Goal: Information Seeking & Learning: Check status

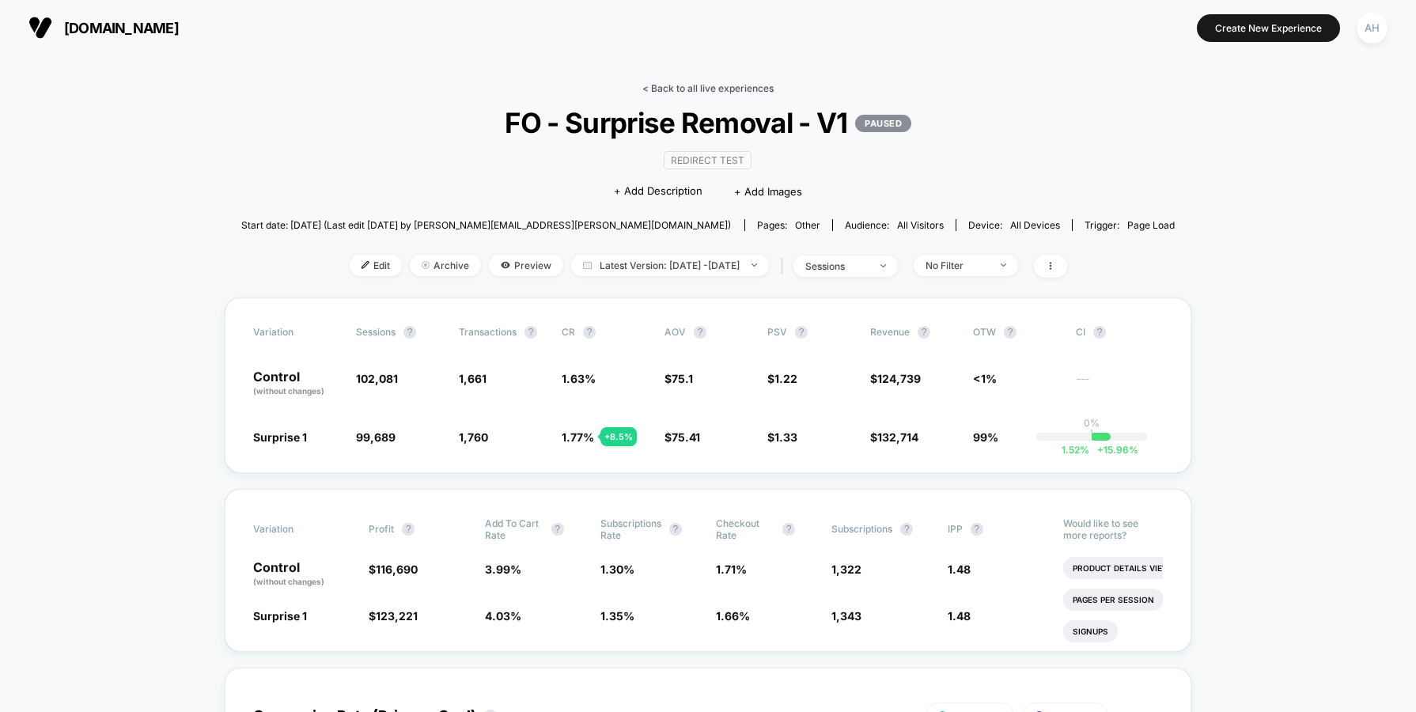
click at [722, 91] on link "< Back to all live experiences" at bounding box center [708, 88] width 131 height 12
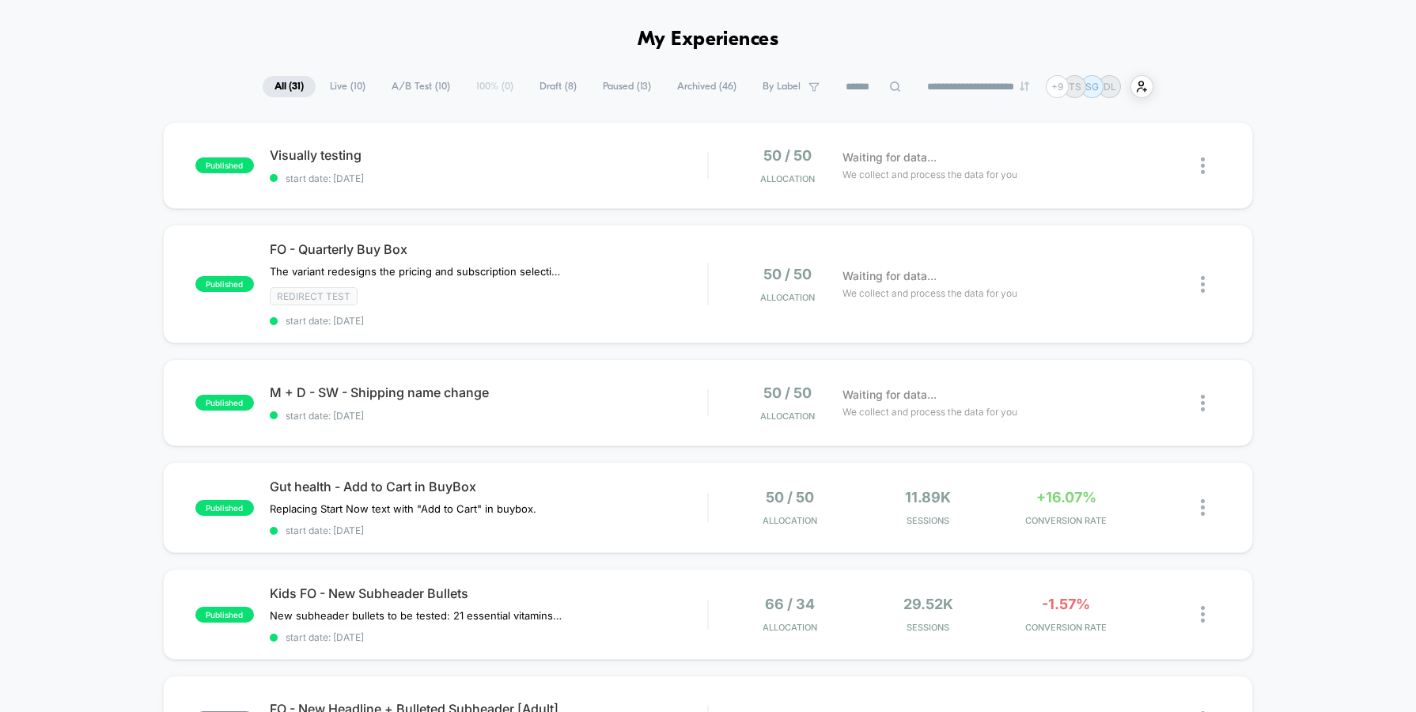
scroll to position [130, 0]
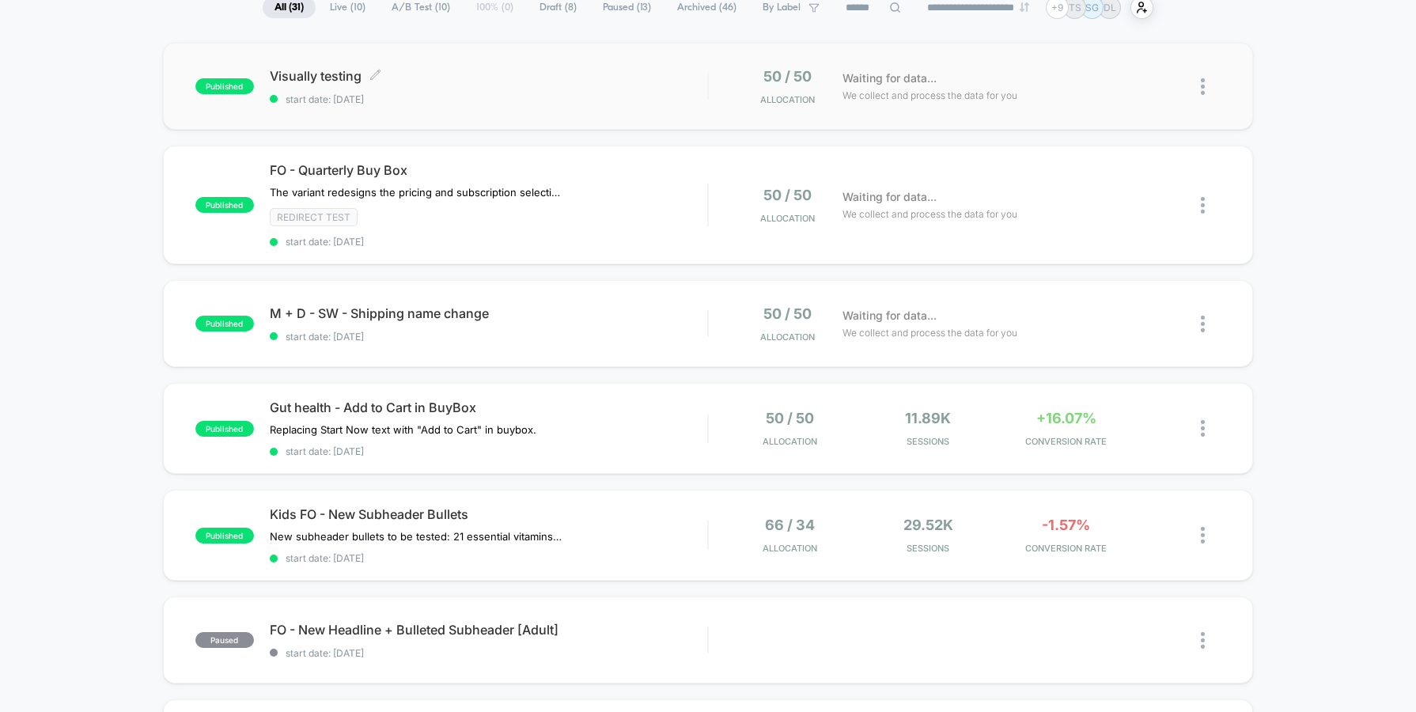
click at [521, 75] on span "Visually testing Click to edit experience details" at bounding box center [489, 76] width 438 height 16
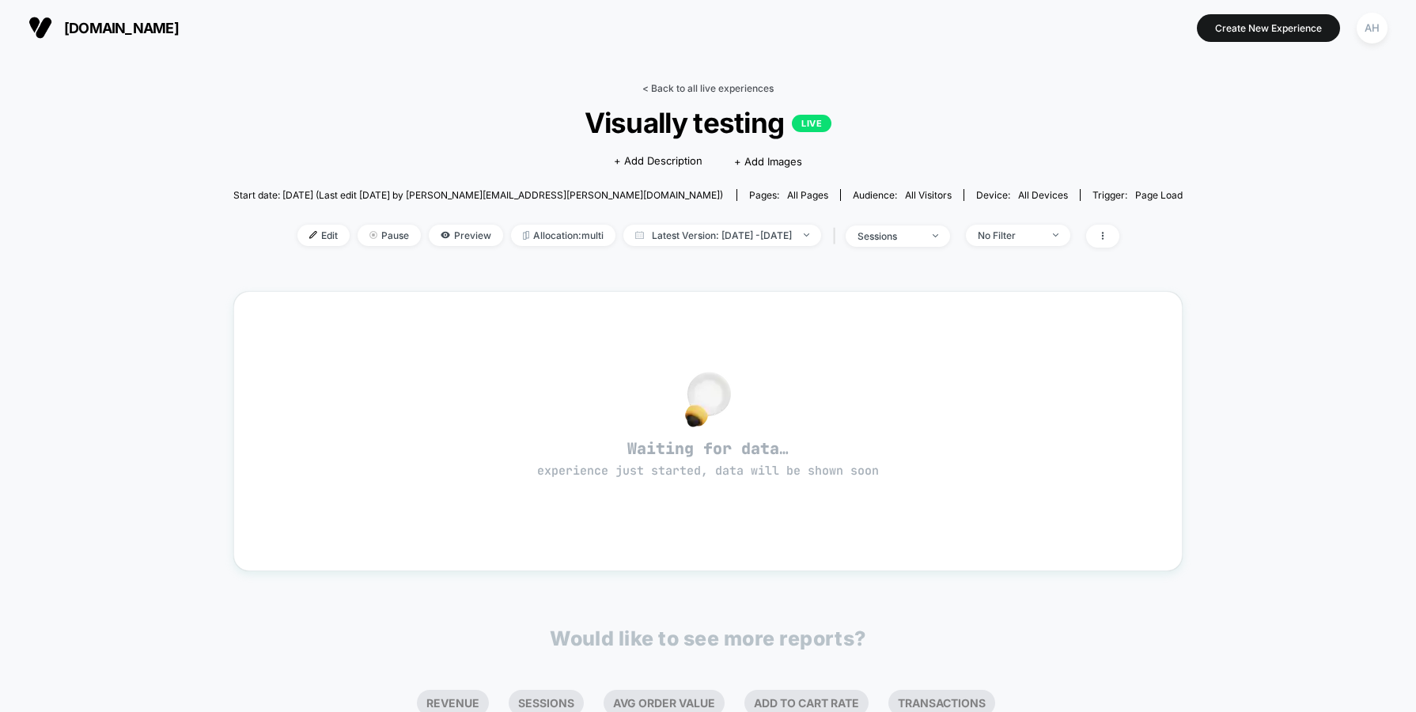
click at [715, 87] on link "< Back to all live experiences" at bounding box center [708, 88] width 131 height 12
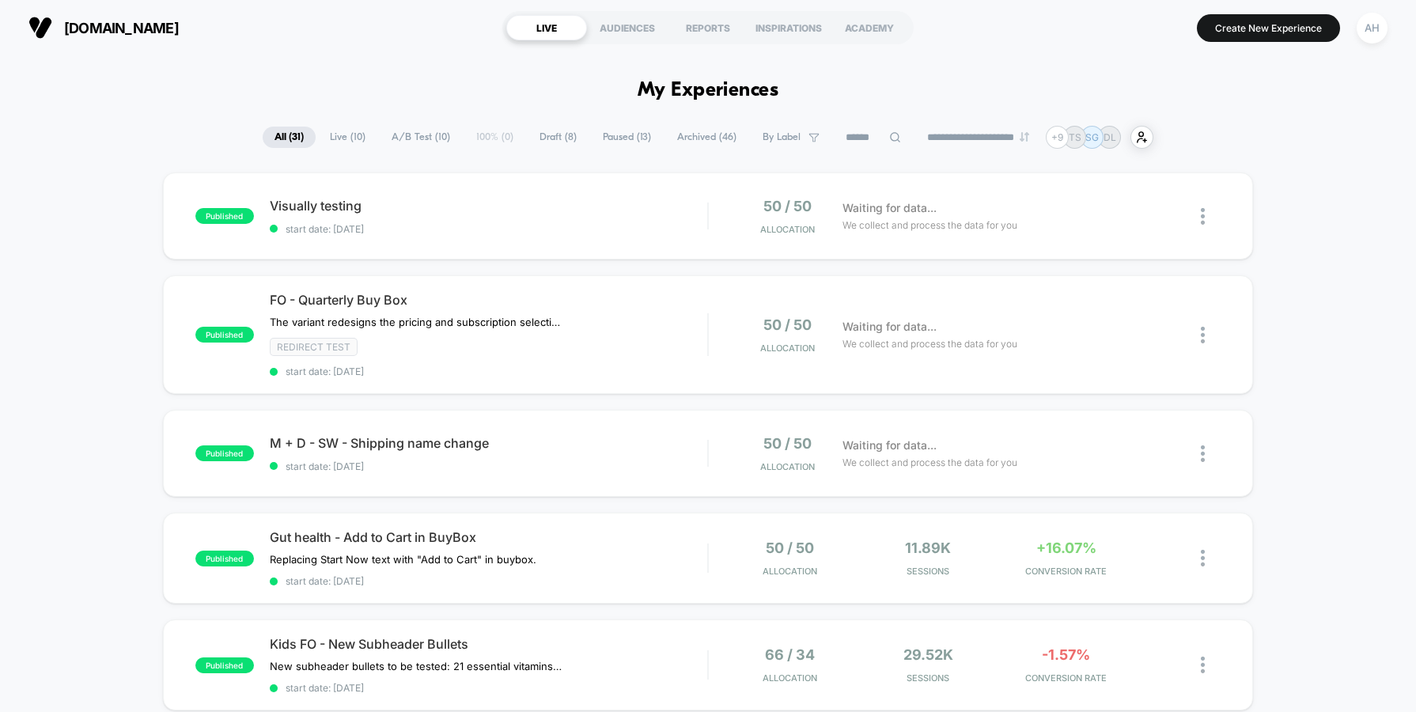
click at [1411, 0] on html "**********" at bounding box center [708, 356] width 1416 height 712
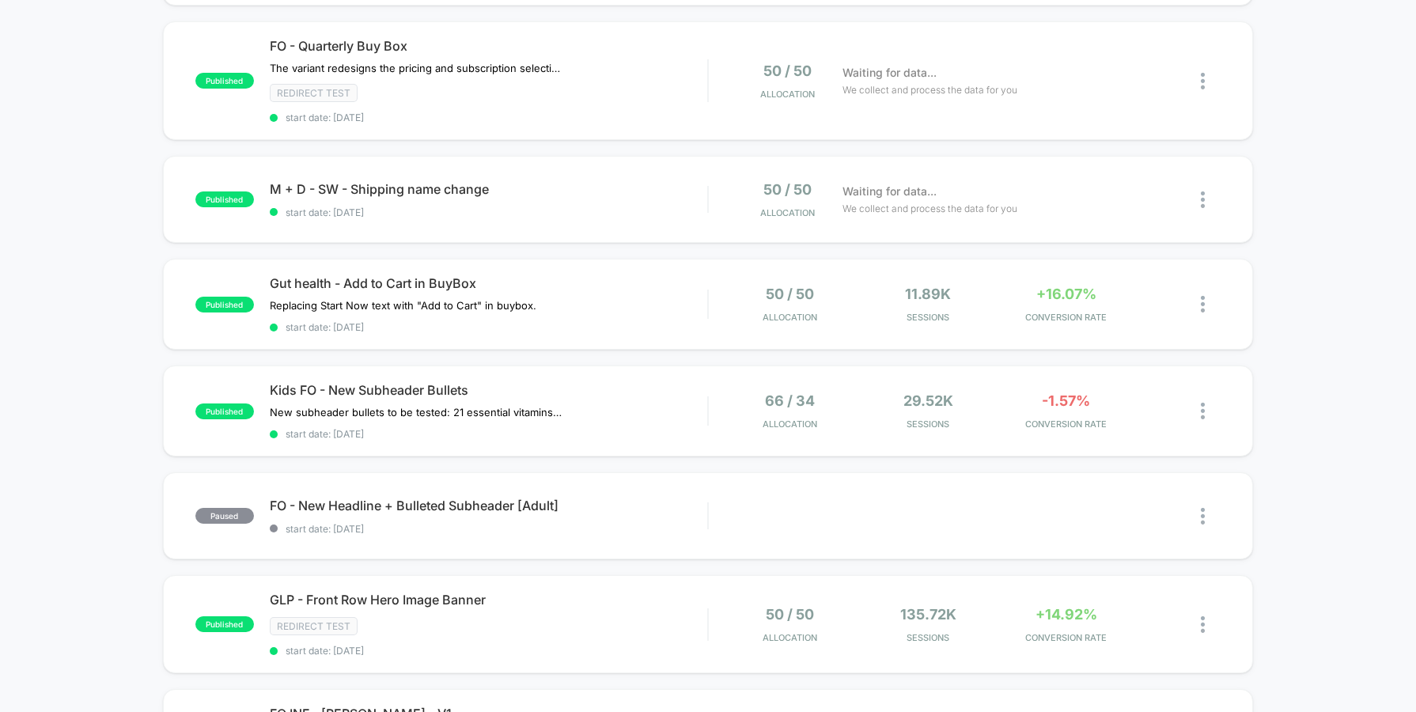
scroll to position [336, 0]
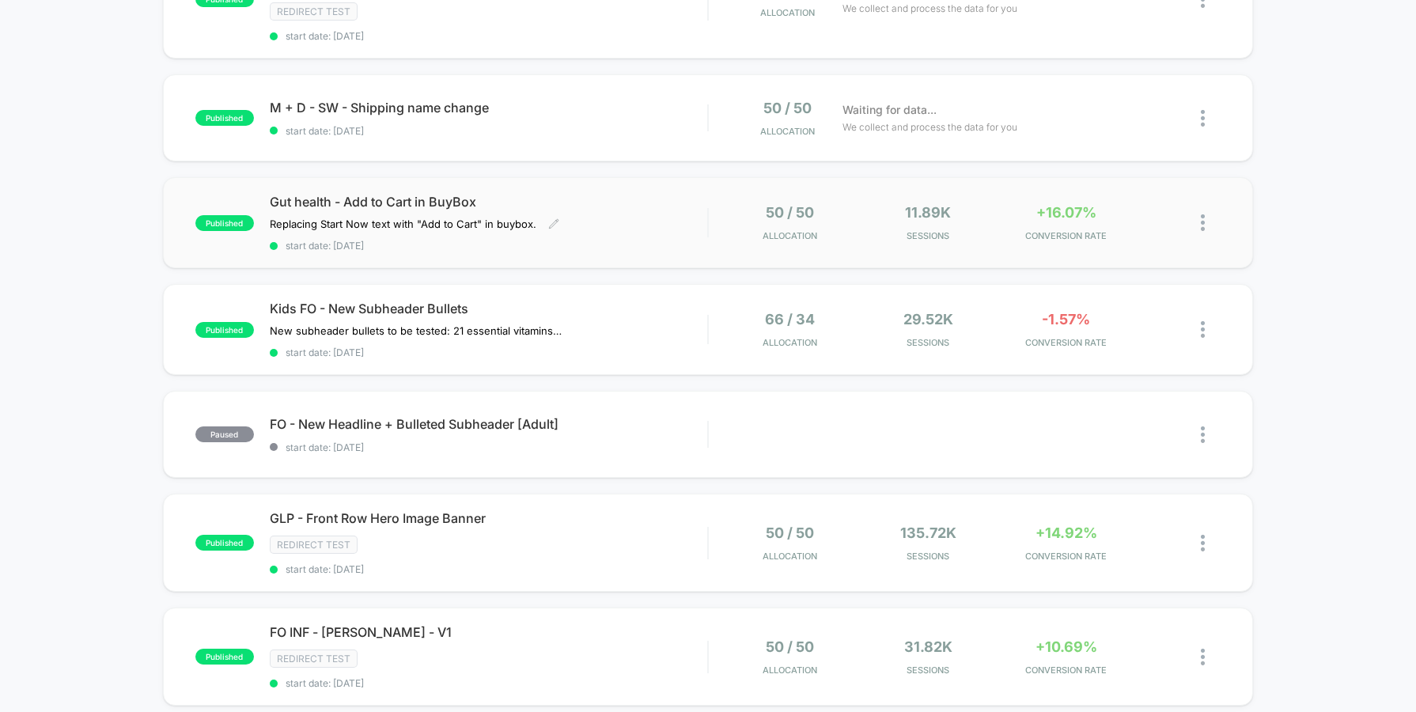
click at [675, 232] on div "Gut health - Add to Cart in BuyBox Replacing Start Now text with "Add to Cart" …" at bounding box center [489, 223] width 438 height 58
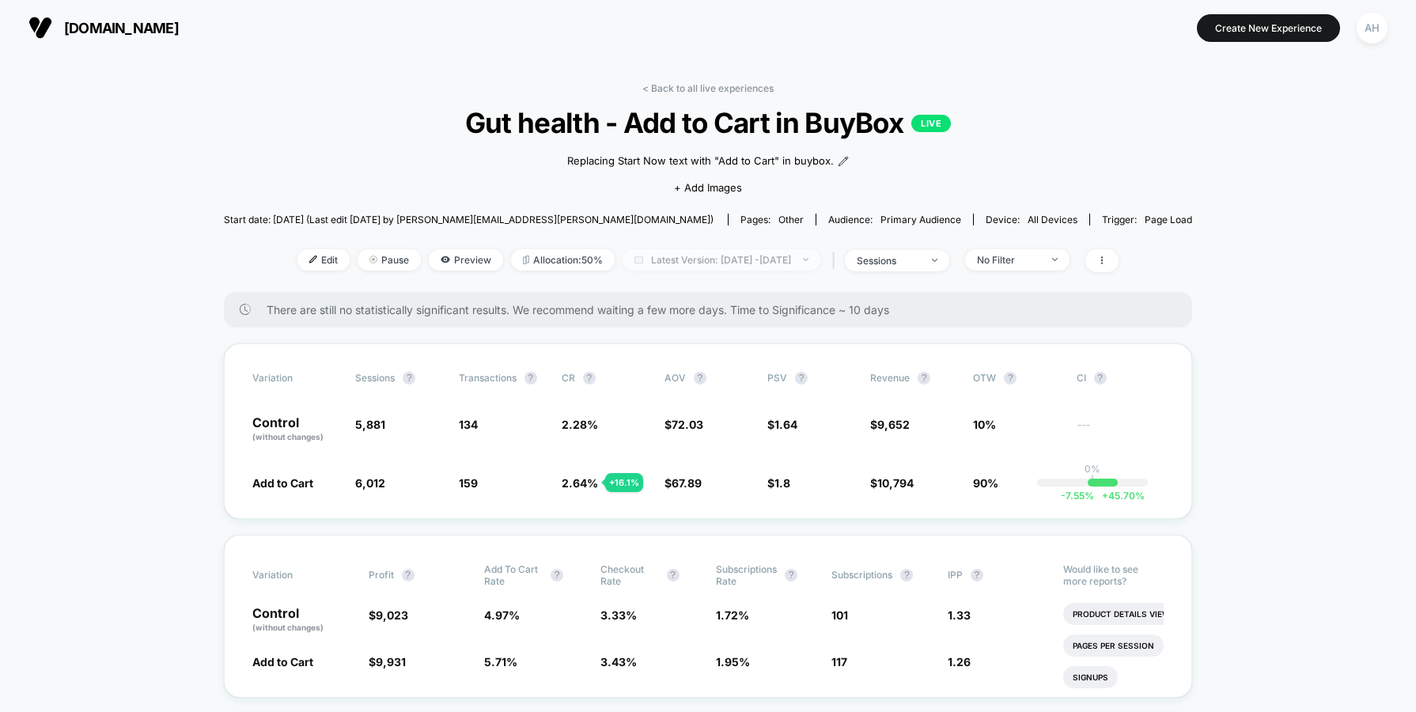
click at [731, 258] on span "Latest Version: Sep 26, 2025 - Sep 29, 2025" at bounding box center [722, 259] width 198 height 21
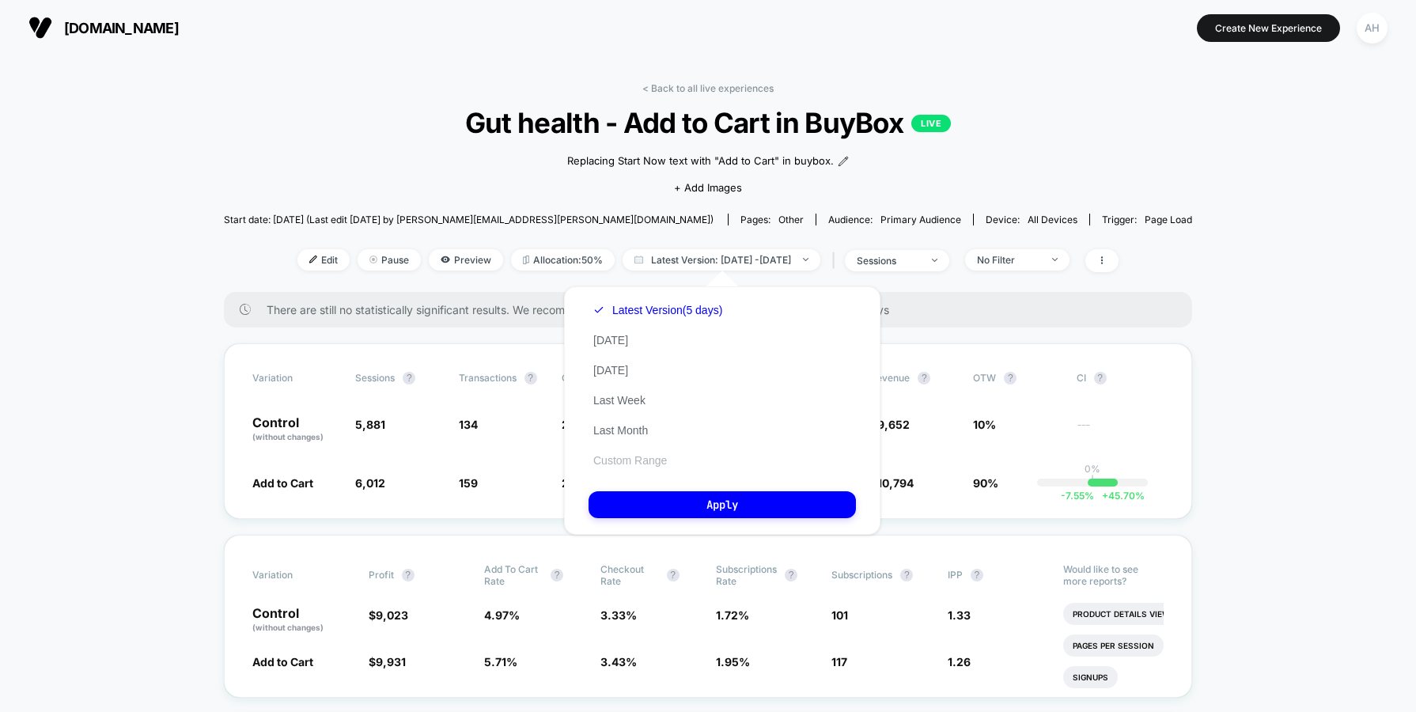
click at [620, 457] on button "Custom Range" at bounding box center [630, 460] width 83 height 14
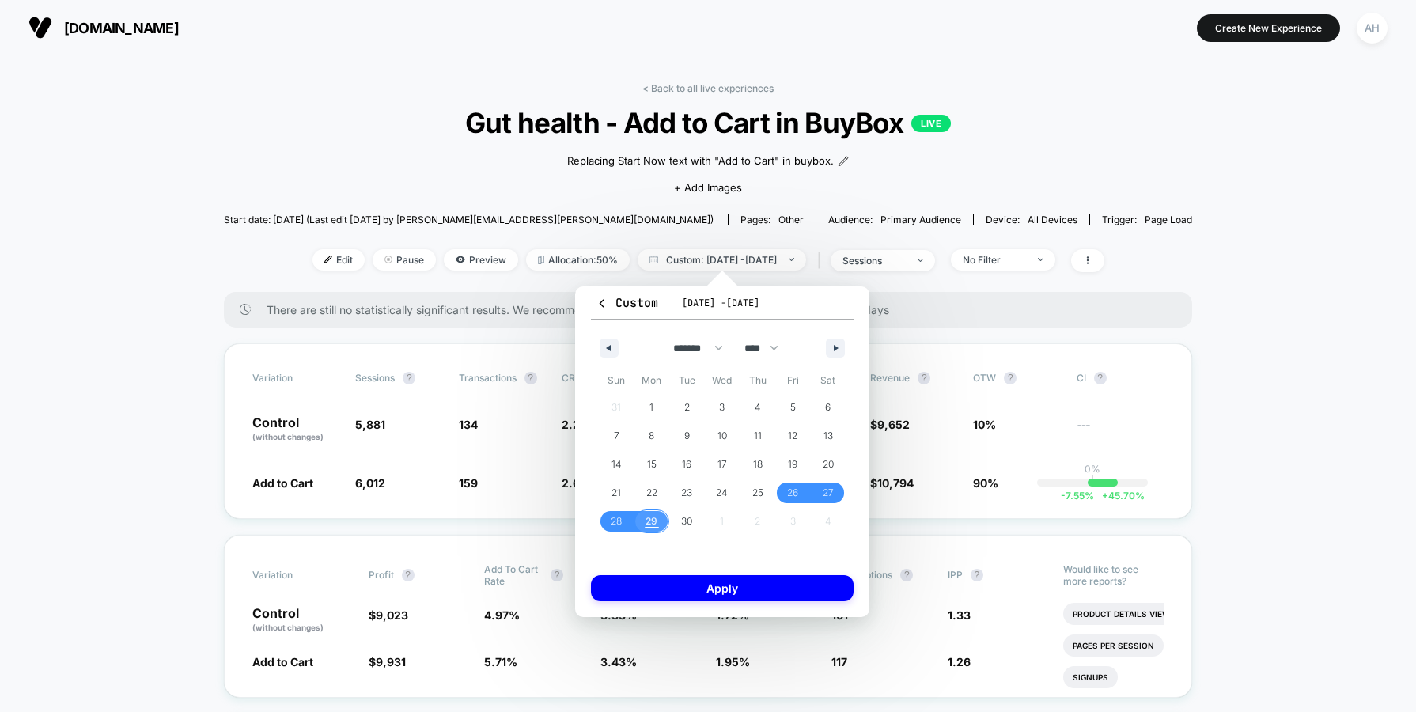
click at [662, 522] on span "29" at bounding box center [653, 521] width 36 height 21
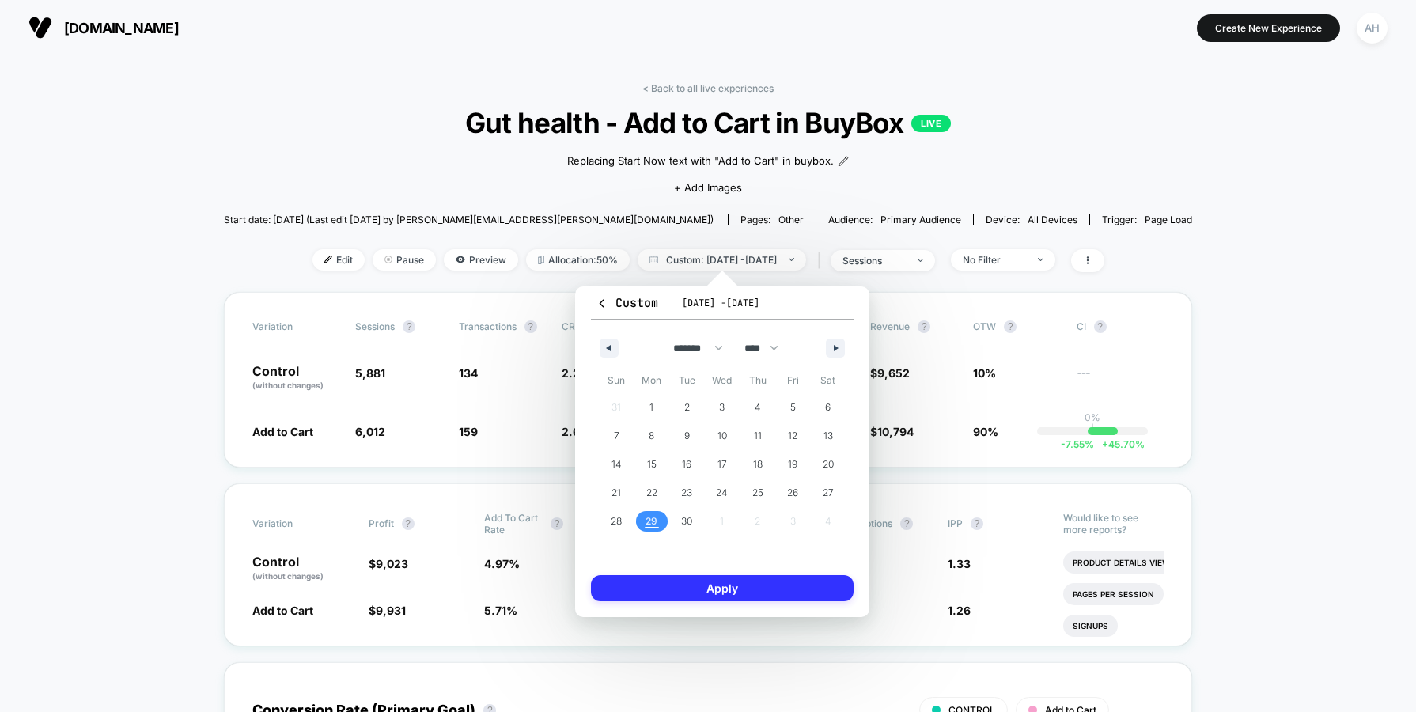
click at [676, 588] on button "Apply" at bounding box center [722, 588] width 263 height 26
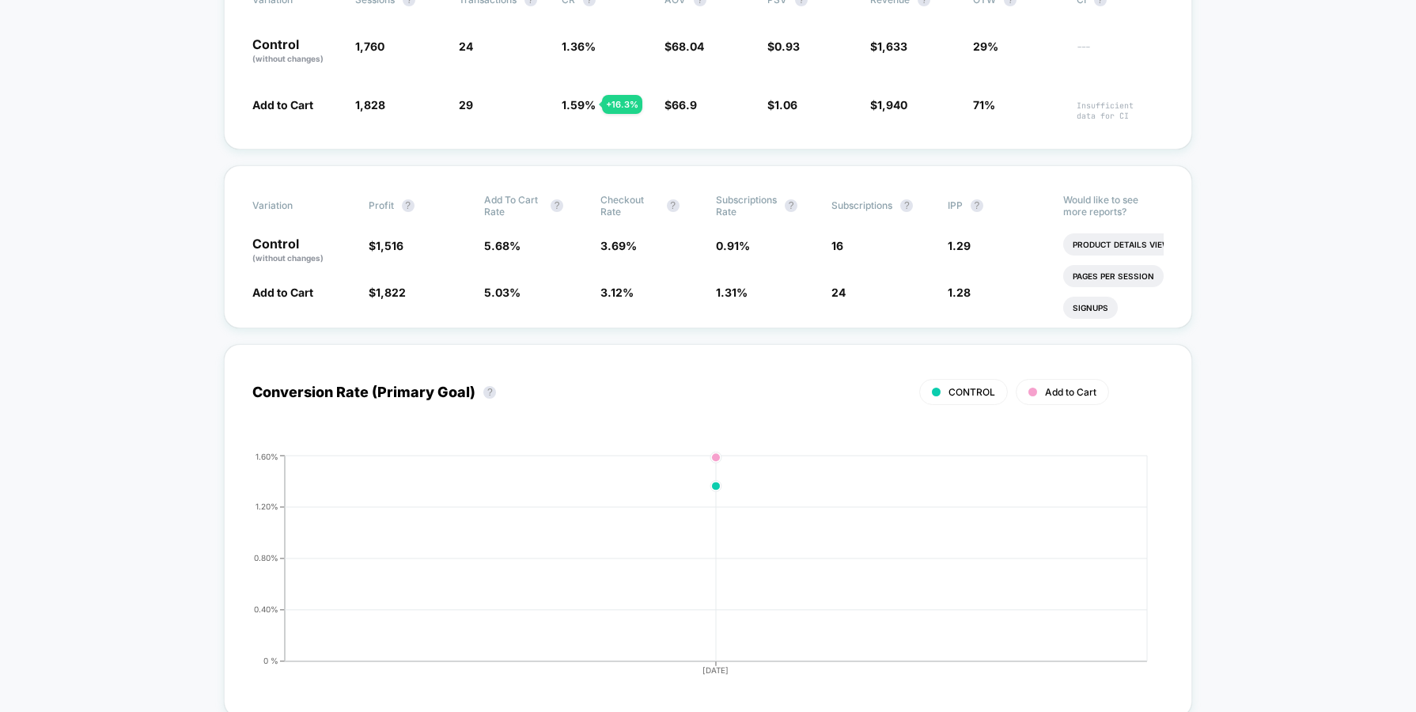
scroll to position [69, 0]
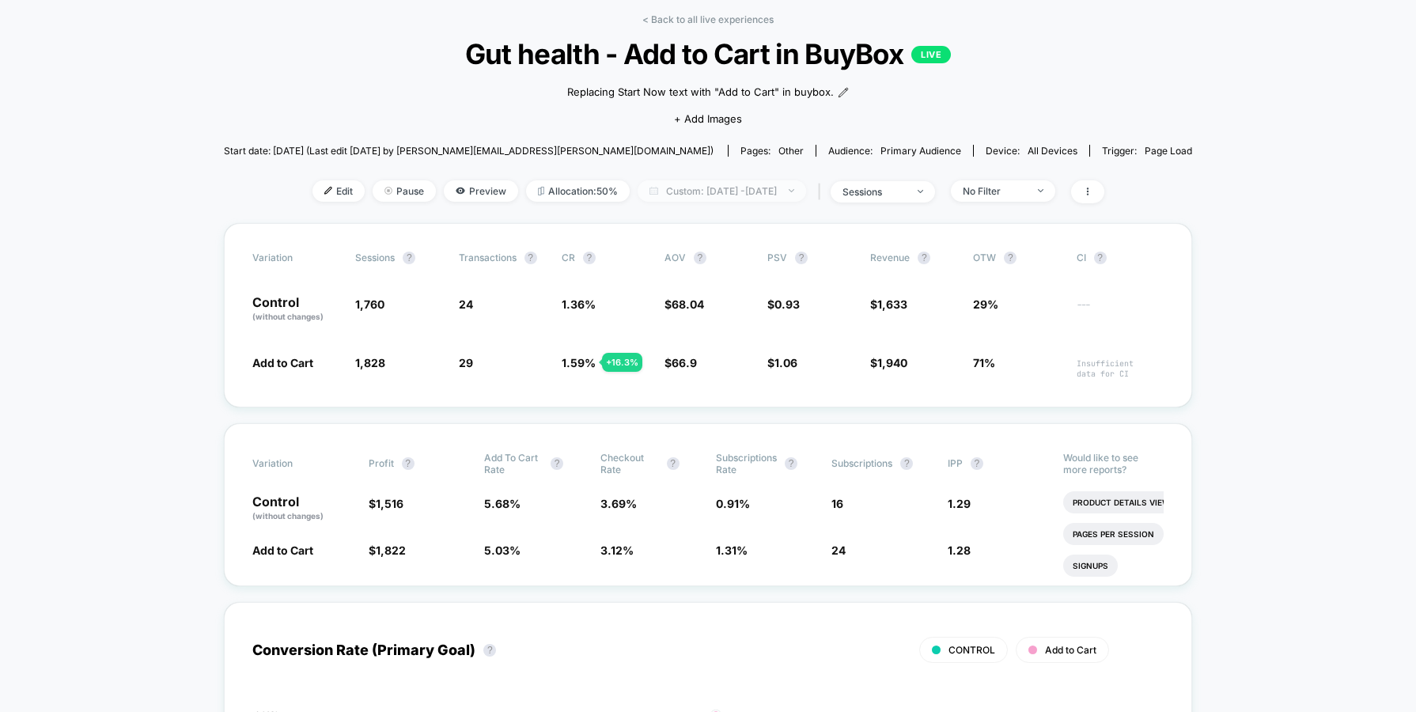
click at [741, 184] on span "Custom: Sep 29, 2025 - Sep 29, 2025" at bounding box center [722, 190] width 169 height 21
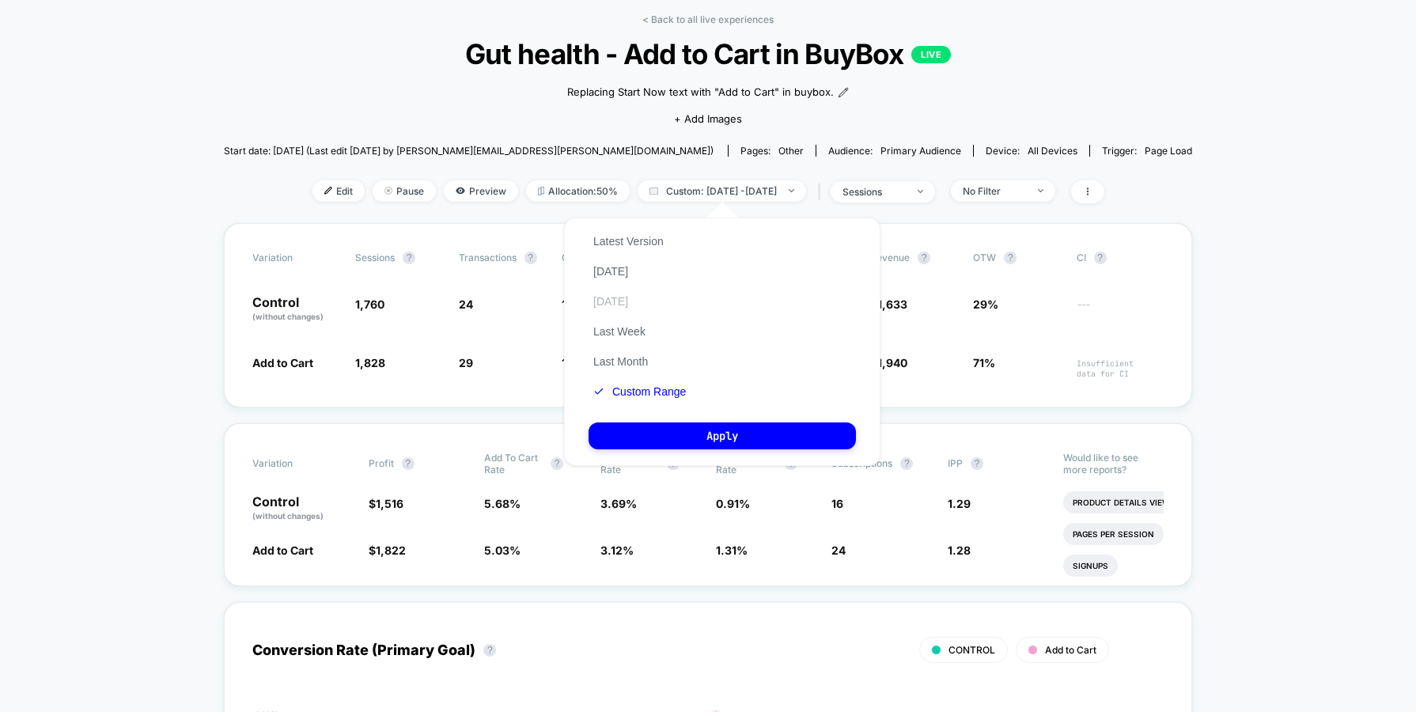
click at [627, 303] on button "Yesterday" at bounding box center [611, 301] width 44 height 14
click at [685, 442] on button "Apply" at bounding box center [722, 436] width 267 height 27
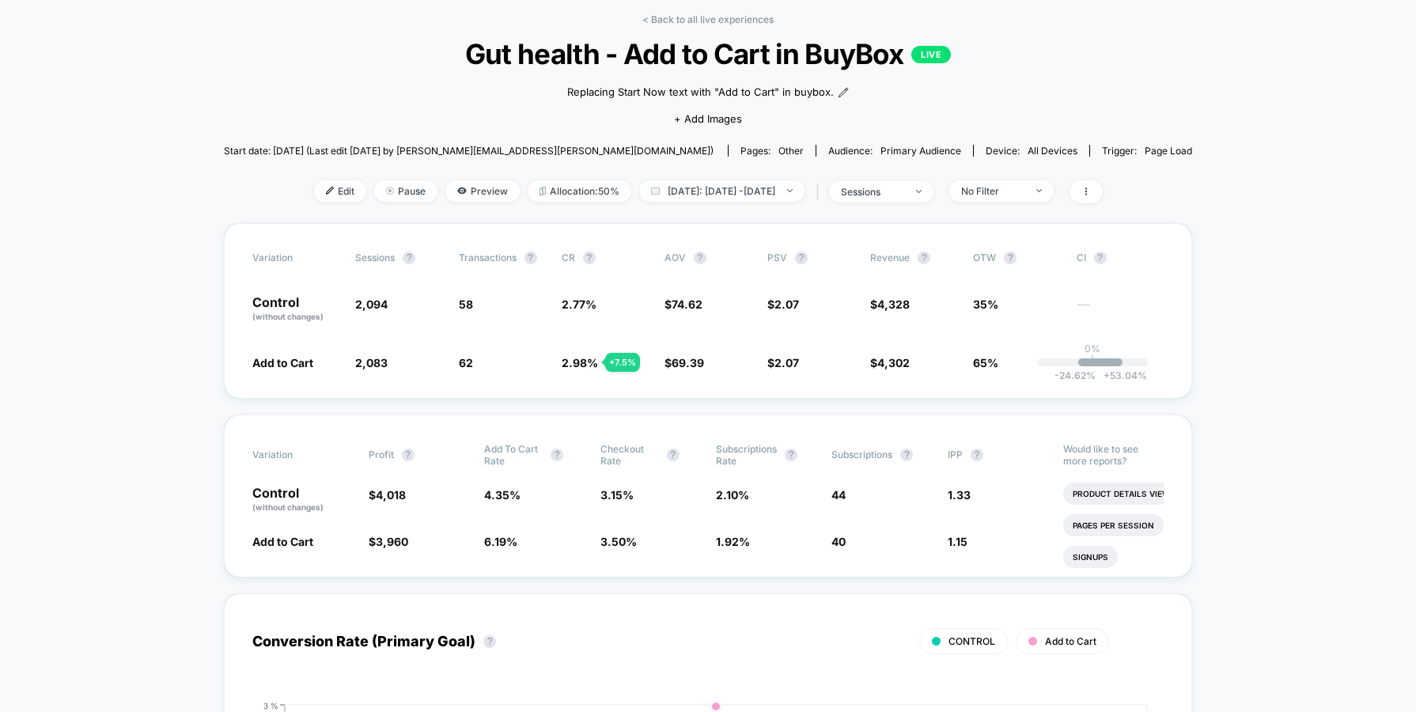
click at [653, 24] on link "< Back to all live experiences" at bounding box center [708, 19] width 131 height 12
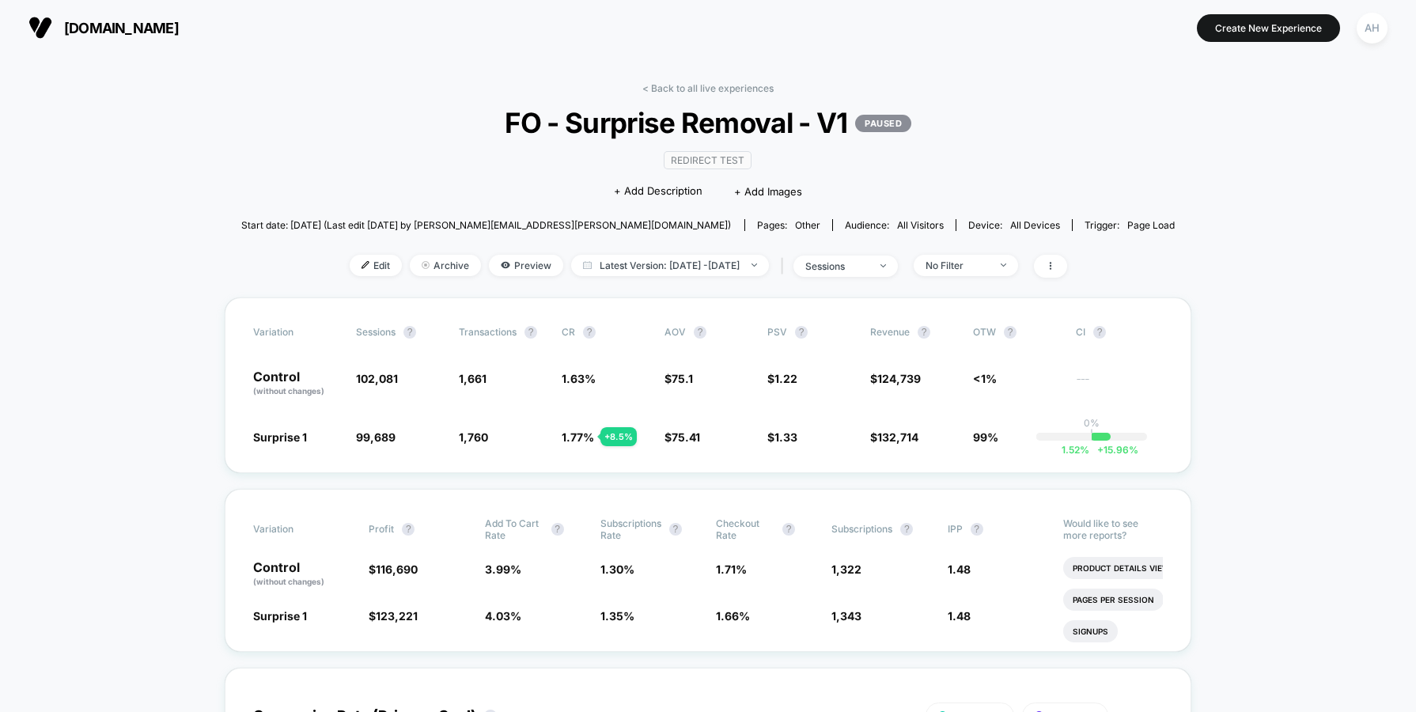
click at [684, 86] on link "< Back to all live experiences" at bounding box center [708, 88] width 131 height 12
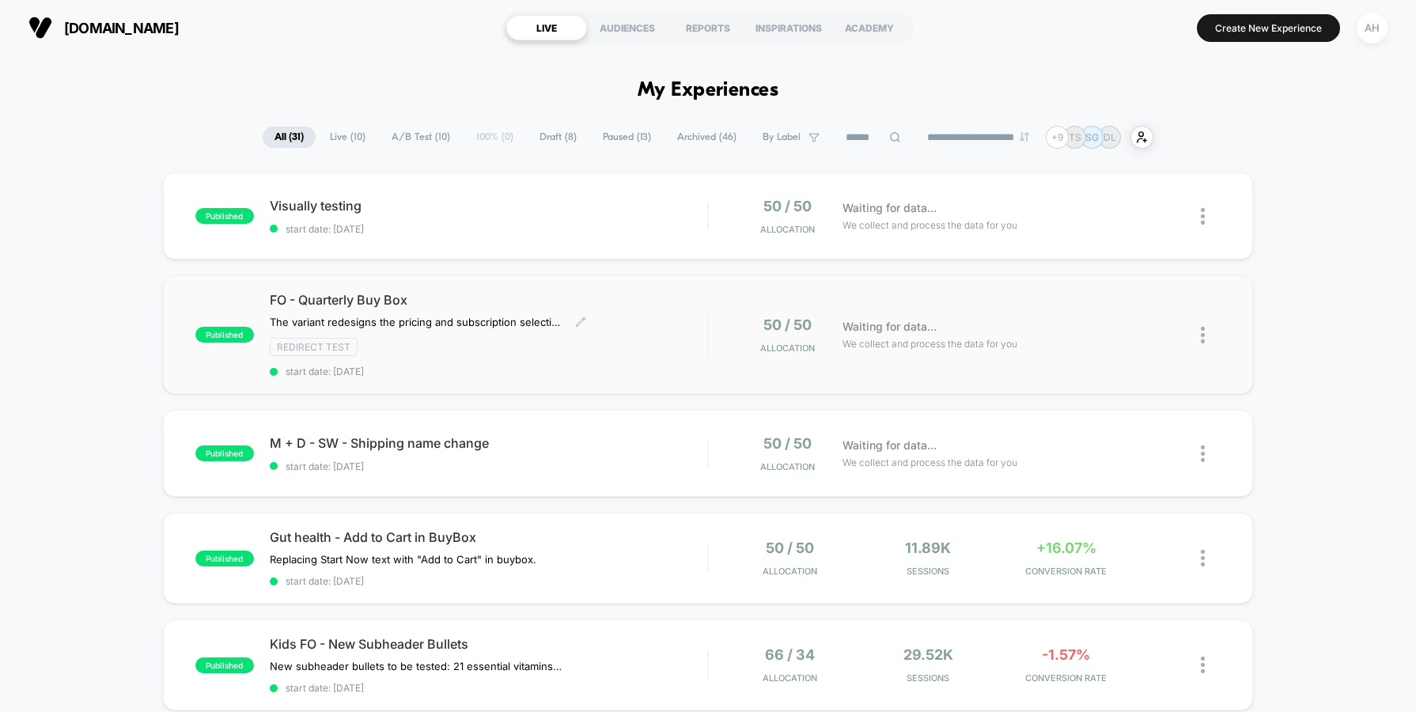
scroll to position [80, 0]
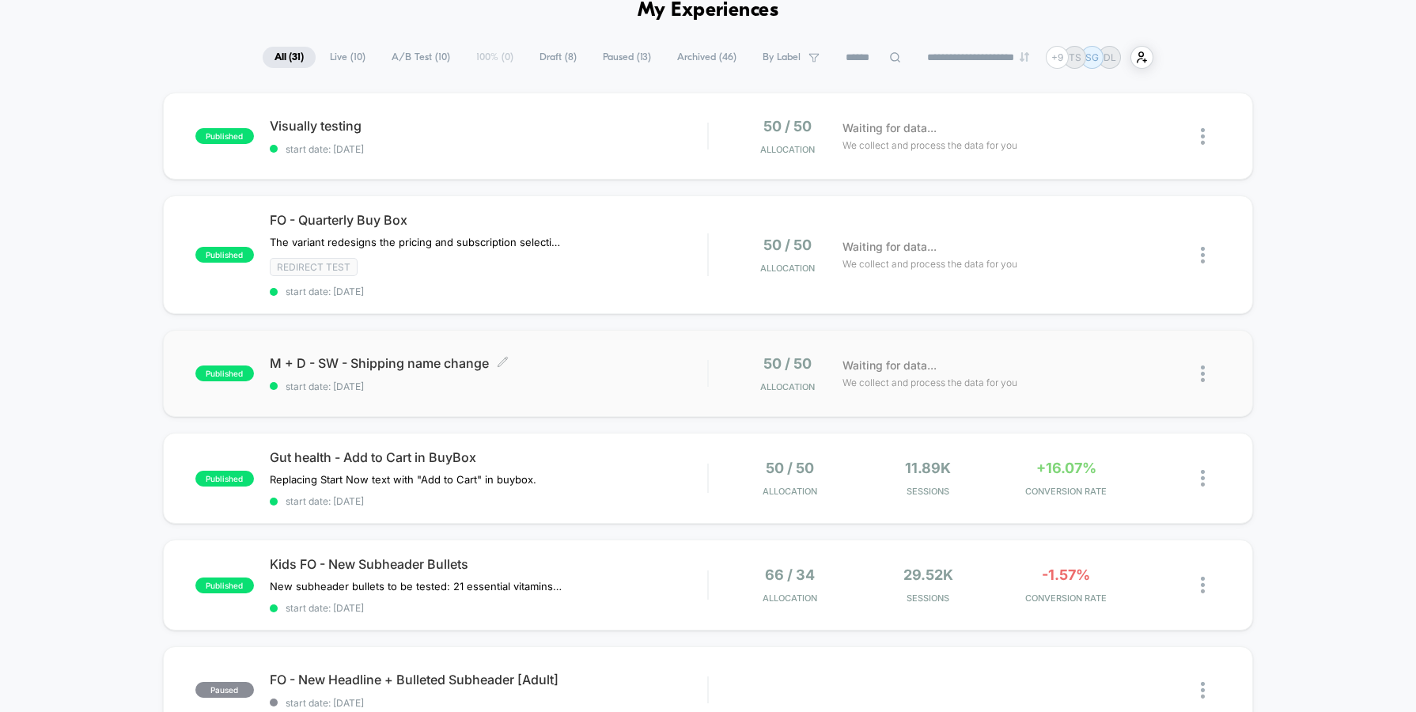
click at [658, 358] on span "M + D - SW - Shipping name change Click to edit experience details" at bounding box center [489, 363] width 438 height 16
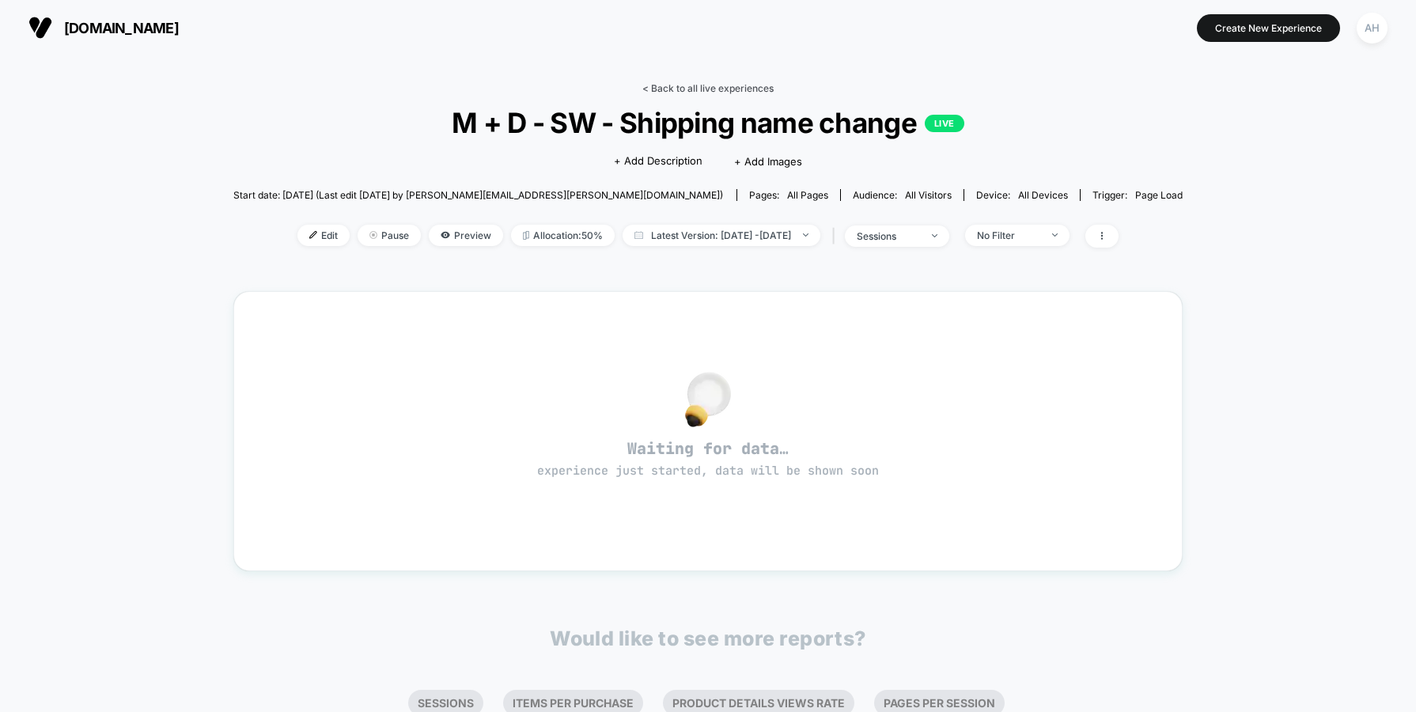
click at [705, 85] on link "< Back to all live experiences" at bounding box center [708, 88] width 131 height 12
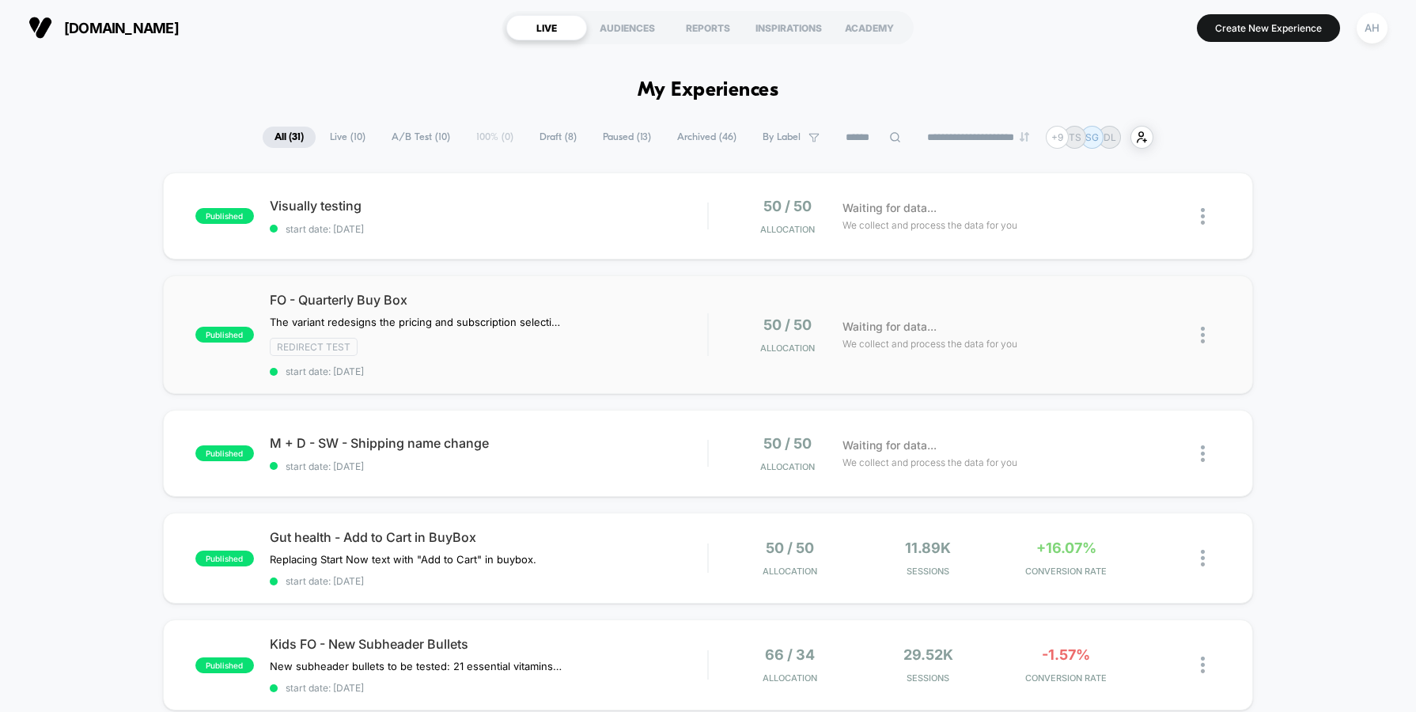
click at [647, 286] on div "published FO - Quarterly Buy Box The variant redesigns the pricing and subscrip…" at bounding box center [708, 334] width 1090 height 119
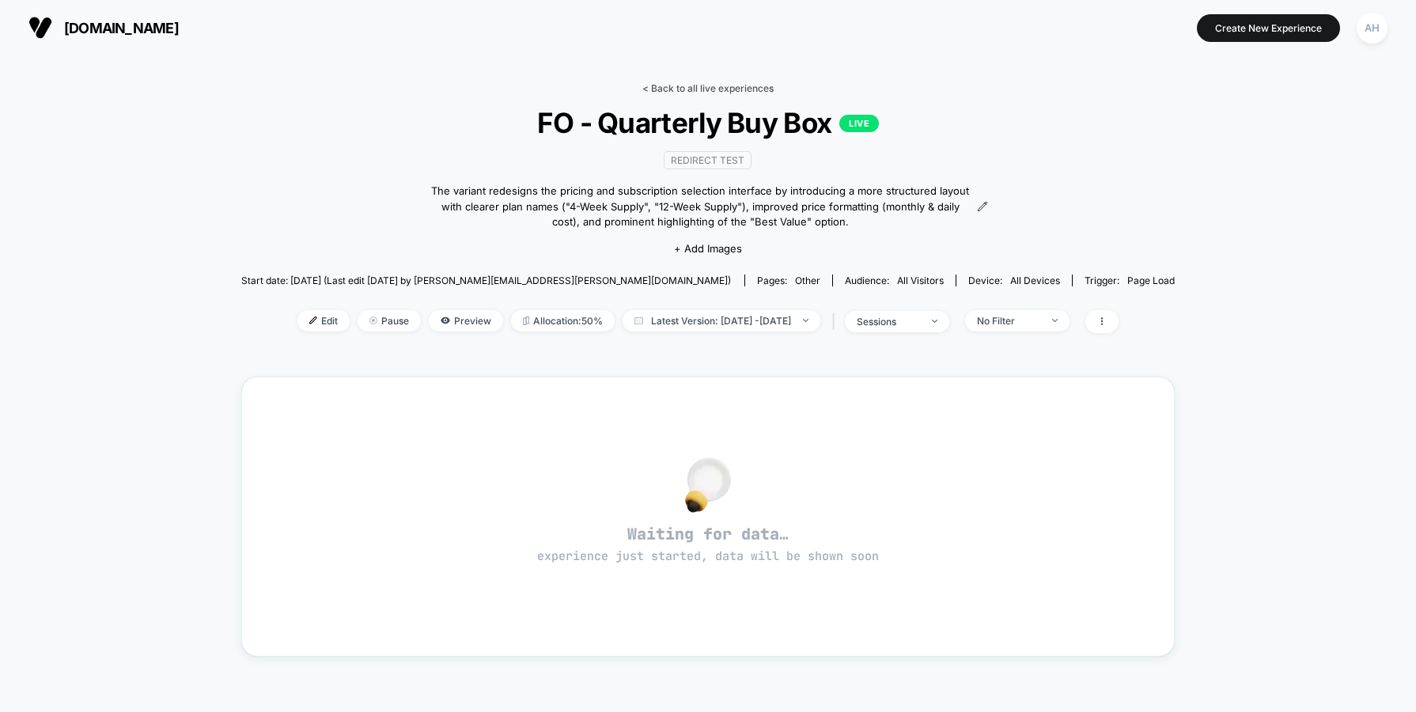
click at [648, 93] on link "< Back to all live experiences" at bounding box center [708, 88] width 131 height 12
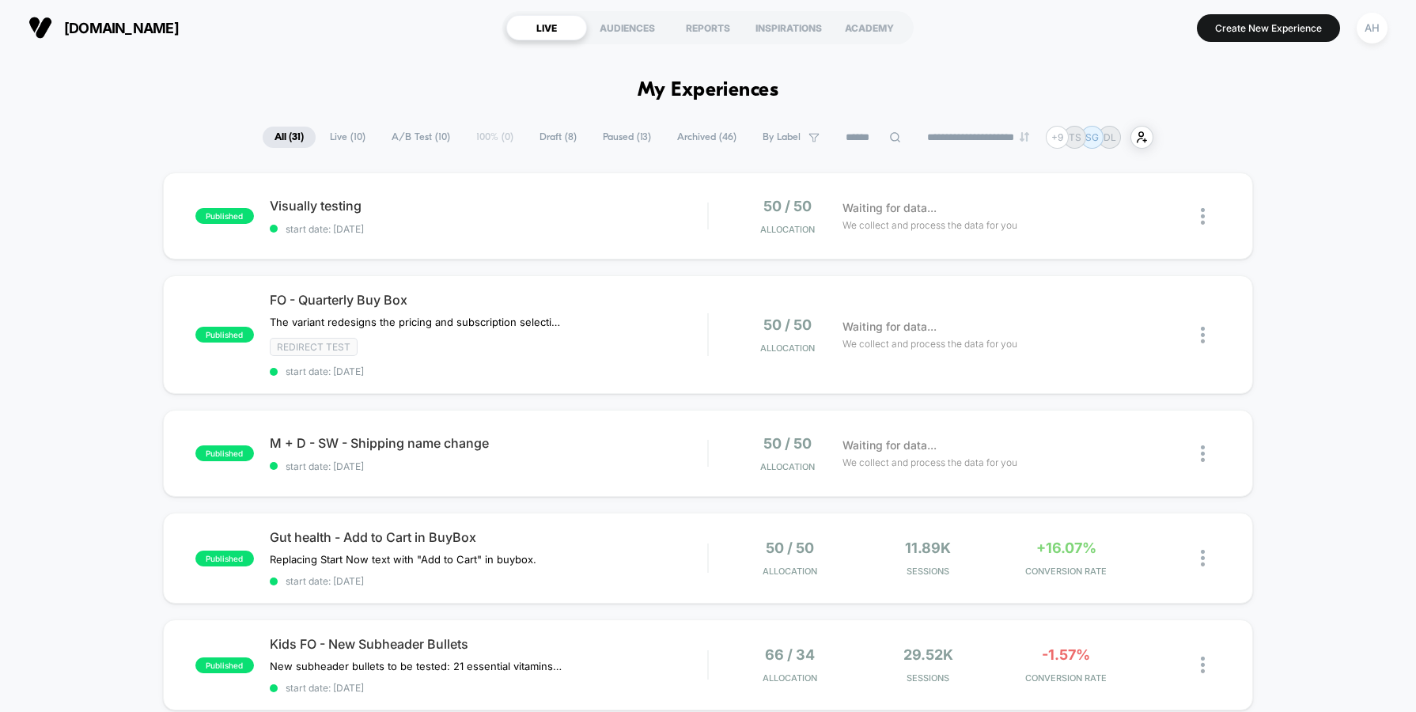
click at [675, 565] on div "Gut health - Add to Cart in BuyBox Replacing Start Now text with "Add to Cart" …" at bounding box center [489, 558] width 438 height 58
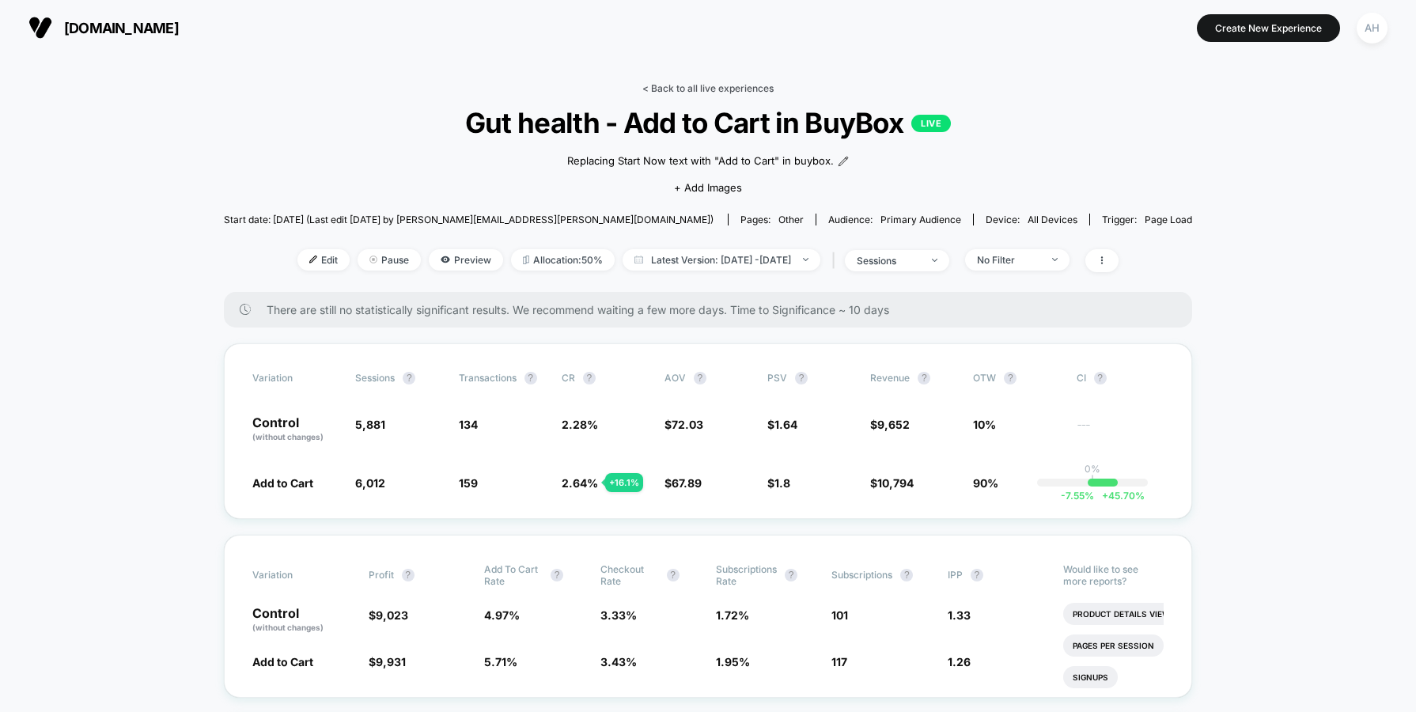
click at [741, 85] on link "< Back to all live experiences" at bounding box center [708, 88] width 131 height 12
